Goal: Task Accomplishment & Management: Use online tool/utility

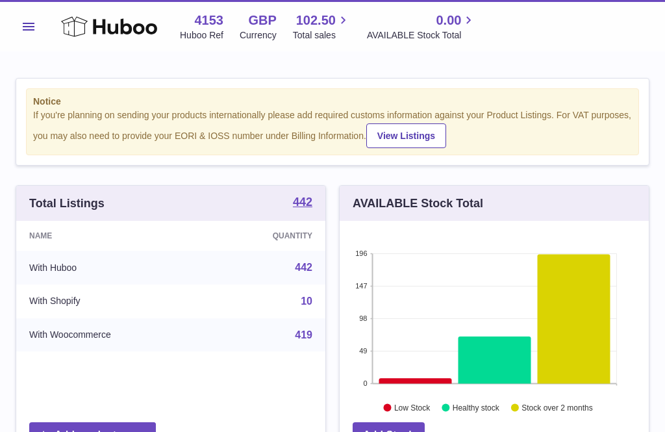
click at [35, 24] on button "Menu" at bounding box center [29, 27] width 26 height 26
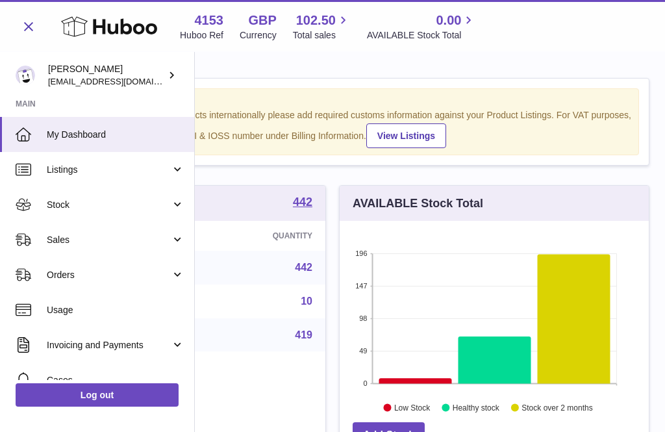
click at [76, 204] on span "Stock" at bounding box center [109, 205] width 124 height 12
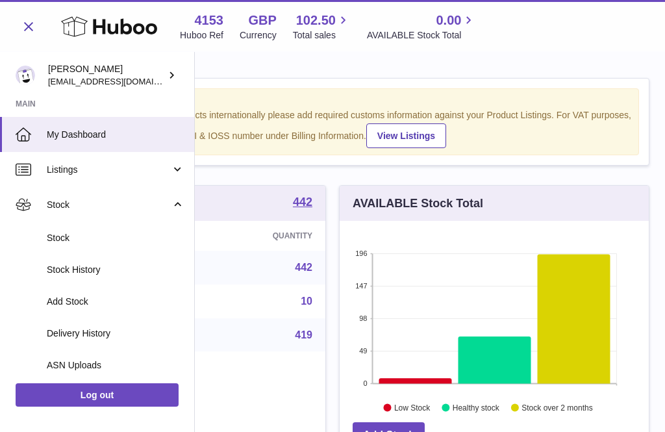
click at [75, 302] on span "Add Stock" at bounding box center [116, 301] width 138 height 12
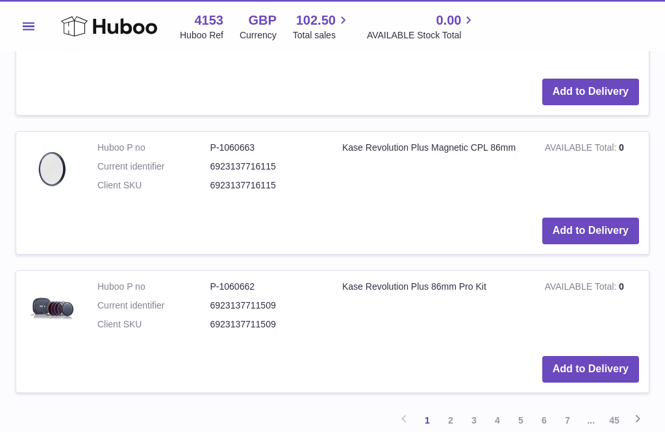
scroll to position [1451, 0]
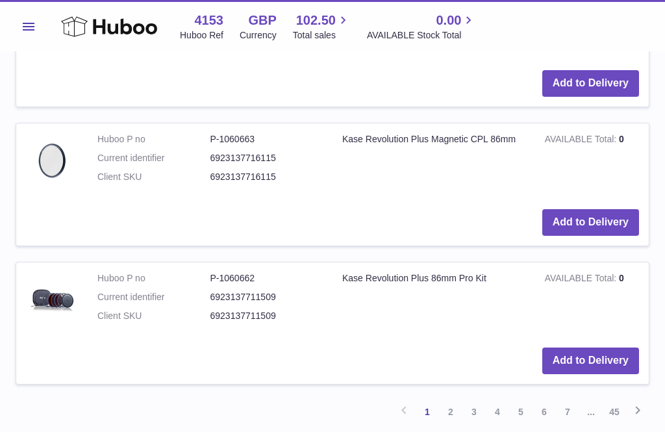
click at [457, 400] on link "2" at bounding box center [450, 411] width 23 height 23
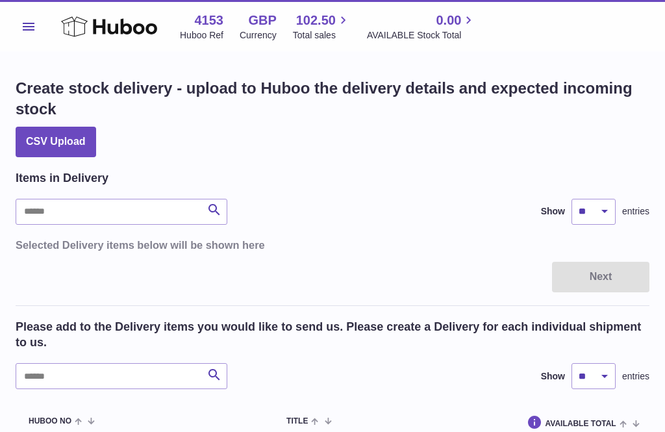
click at [74, 24] on use at bounding box center [109, 26] width 96 height 20
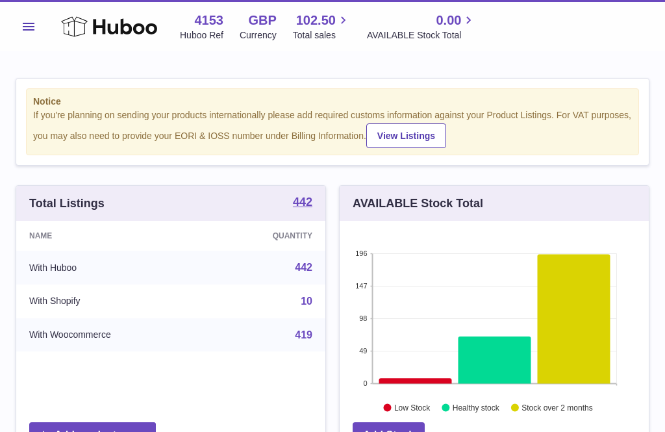
scroll to position [203, 309]
